Goal: Transaction & Acquisition: Purchase product/service

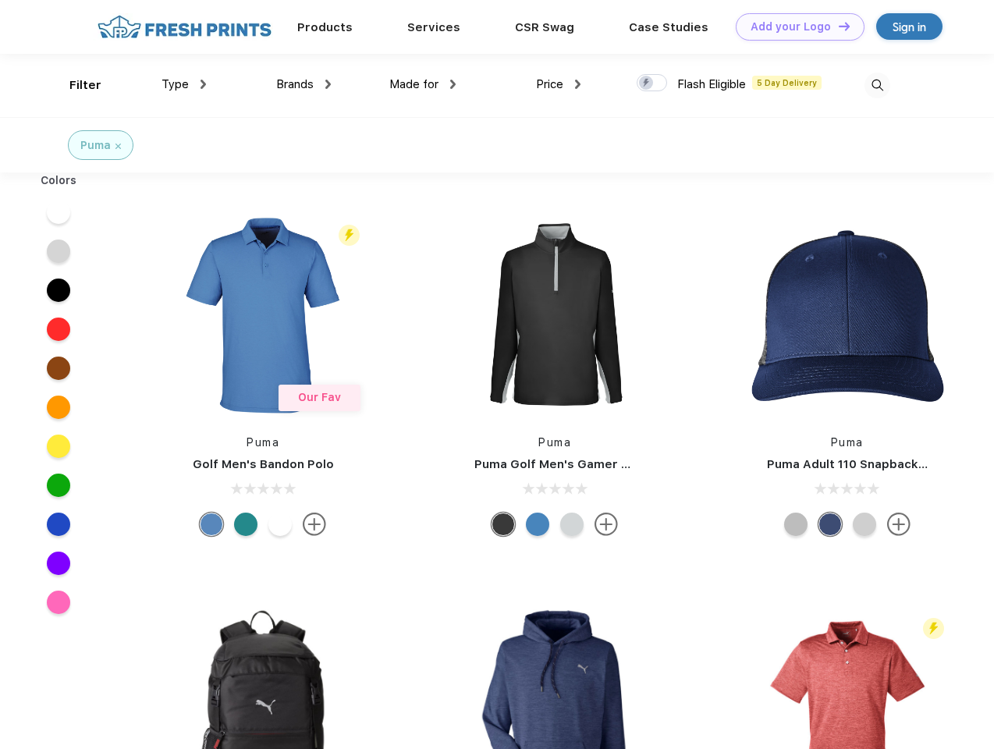
click at [794, 27] on link "Add your Logo Design Tool" at bounding box center [800, 26] width 129 height 27
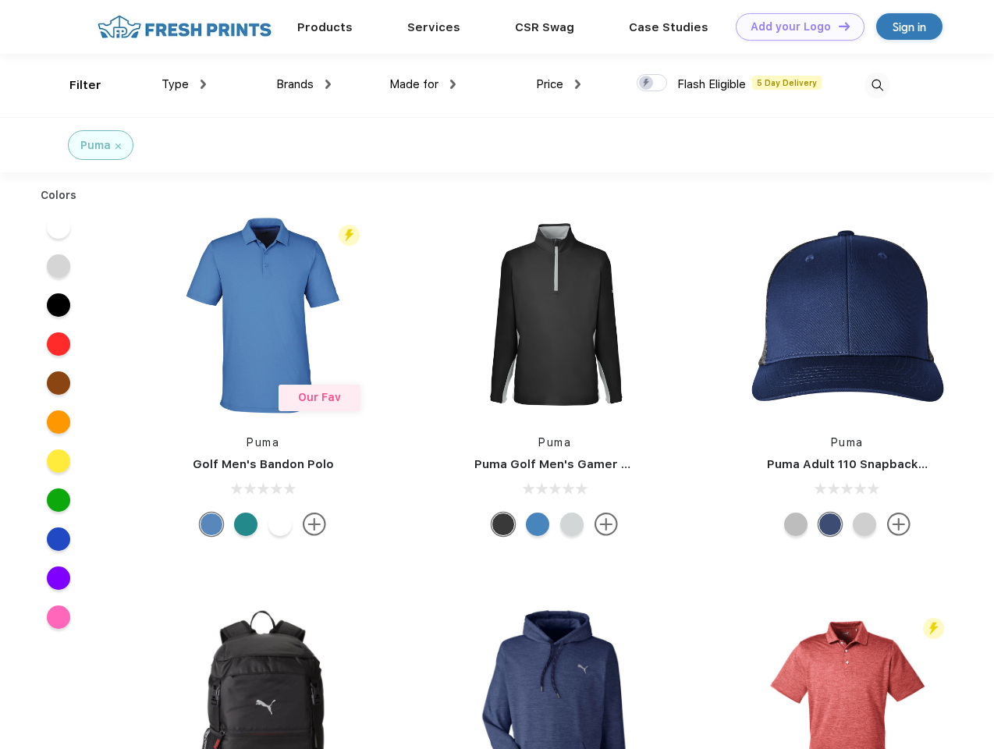
click at [0, 0] on div "Design Tool" at bounding box center [0, 0] width 0 height 0
click at [837, 26] on link "Add your Logo Design Tool" at bounding box center [800, 26] width 129 height 27
click at [75, 85] on div "Filter" at bounding box center [85, 85] width 32 height 18
click at [184, 84] on span "Type" at bounding box center [175, 84] width 27 height 14
click at [304, 84] on span "Brands" at bounding box center [294, 84] width 37 height 14
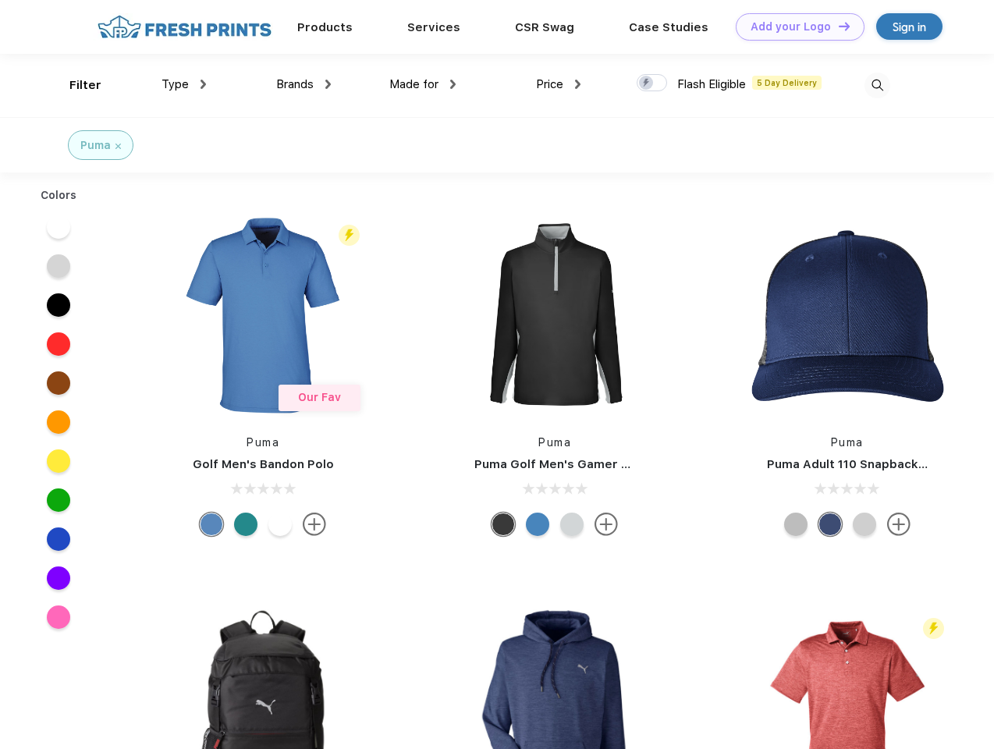
click at [423, 84] on span "Made for" at bounding box center [413, 84] width 49 height 14
click at [559, 84] on span "Price" at bounding box center [549, 84] width 27 height 14
click at [652, 84] on div at bounding box center [652, 82] width 30 height 17
click at [647, 84] on input "checkbox" at bounding box center [642, 78] width 10 height 10
click at [877, 85] on img at bounding box center [878, 86] width 26 height 26
